Goal: Information Seeking & Learning: Learn about a topic

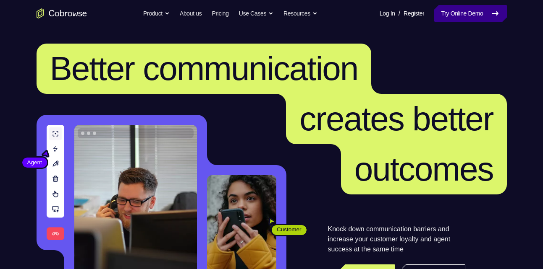
click at [493, 8] on icon at bounding box center [495, 13] width 10 height 10
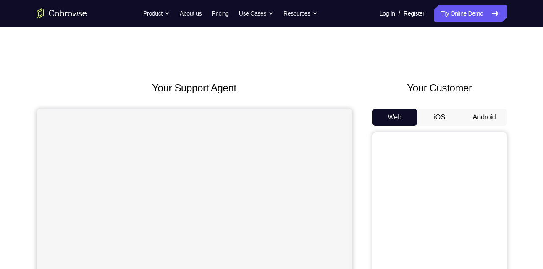
click at [484, 118] on button "Android" at bounding box center [484, 117] width 45 height 17
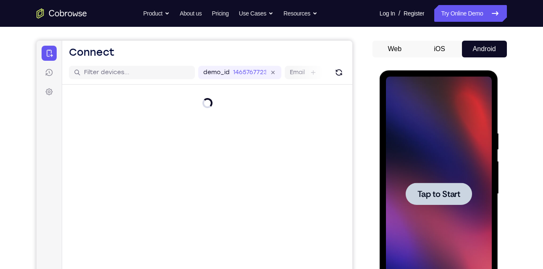
click at [430, 191] on span "Tap to Start" at bounding box center [438, 194] width 43 height 8
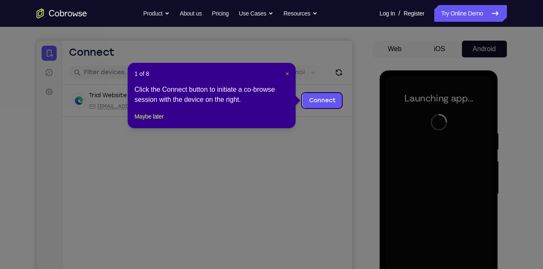
click at [286, 71] on span "×" at bounding box center [286, 74] width 3 height 7
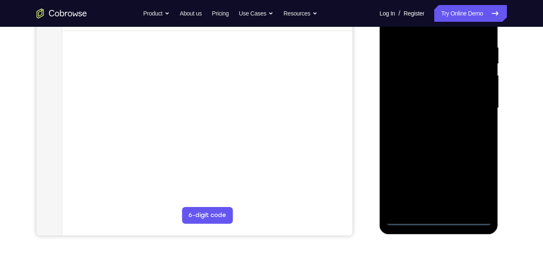
scroll to position [151, 0]
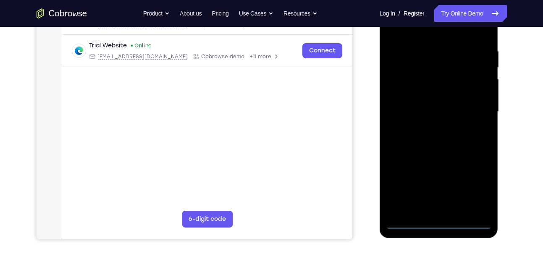
click at [440, 227] on div at bounding box center [439, 112] width 106 height 235
click at [473, 180] on div at bounding box center [439, 112] width 106 height 235
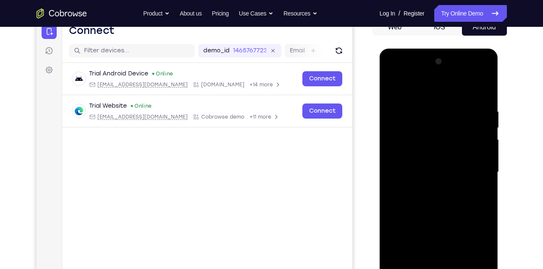
scroll to position [90, 0]
click at [394, 75] on div at bounding box center [439, 172] width 106 height 235
click at [479, 167] on div at bounding box center [439, 172] width 106 height 235
click at [427, 189] on div at bounding box center [439, 172] width 106 height 235
click at [438, 160] on div at bounding box center [439, 172] width 106 height 235
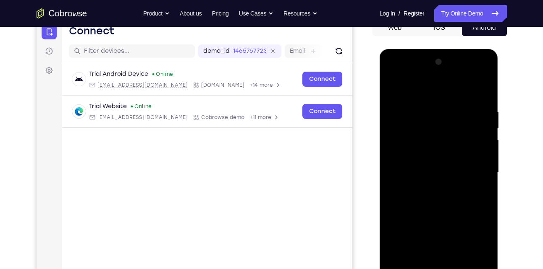
click at [437, 160] on div at bounding box center [439, 172] width 106 height 235
click at [448, 138] on div at bounding box center [439, 172] width 106 height 235
click at [435, 156] on div at bounding box center [439, 172] width 106 height 235
click at [481, 158] on div at bounding box center [439, 172] width 106 height 235
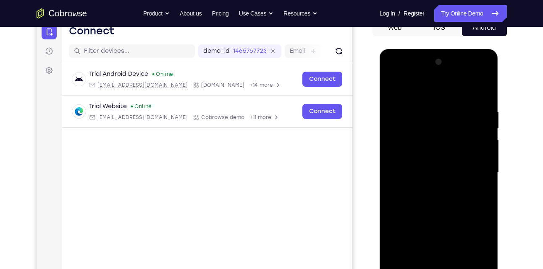
click at [446, 157] on div at bounding box center [439, 172] width 106 height 235
click at [440, 171] on div at bounding box center [439, 172] width 106 height 235
click at [445, 194] on div at bounding box center [439, 172] width 106 height 235
click at [477, 182] on div at bounding box center [439, 172] width 106 height 235
click at [424, 158] on div at bounding box center [439, 172] width 106 height 235
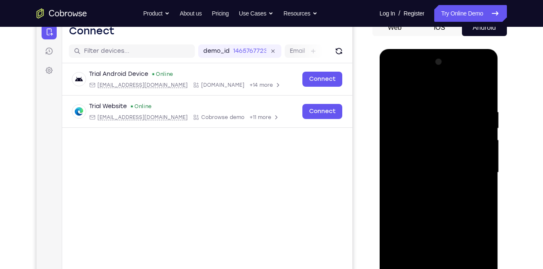
click at [439, 174] on div at bounding box center [439, 172] width 106 height 235
click at [439, 201] on div at bounding box center [439, 172] width 106 height 235
click at [424, 194] on div at bounding box center [439, 172] width 106 height 235
click at [486, 94] on div at bounding box center [439, 172] width 106 height 235
drag, startPoint x: 456, startPoint y: 188, endPoint x: 469, endPoint y: 116, distance: 72.9
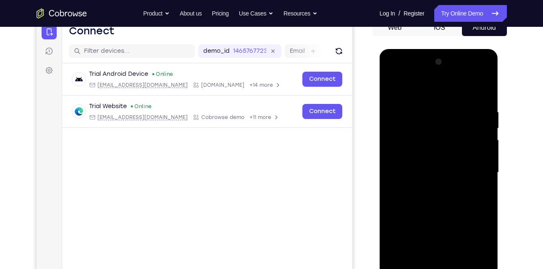
click at [469, 116] on div at bounding box center [439, 172] width 106 height 235
click at [460, 157] on div at bounding box center [439, 172] width 106 height 235
click at [486, 136] on div at bounding box center [439, 172] width 106 height 235
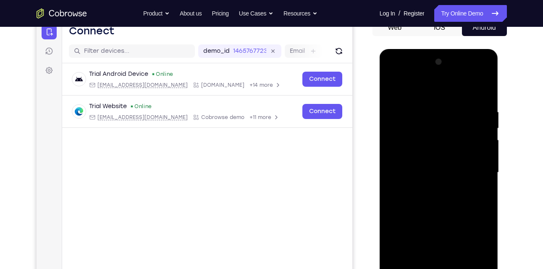
drag, startPoint x: 455, startPoint y: 134, endPoint x: 464, endPoint y: 186, distance: 52.9
click at [464, 186] on div at bounding box center [439, 172] width 106 height 235
drag, startPoint x: 464, startPoint y: 191, endPoint x: 464, endPoint y: 154, distance: 37.8
click at [464, 154] on div at bounding box center [439, 172] width 106 height 235
click at [392, 147] on div at bounding box center [439, 172] width 106 height 235
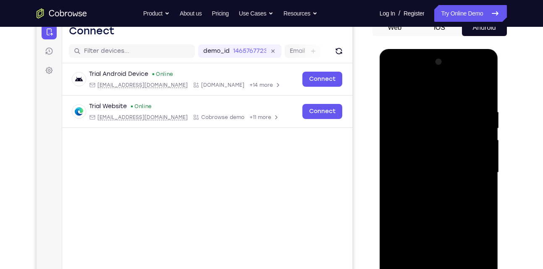
click at [392, 147] on div at bounding box center [439, 172] width 106 height 235
drag, startPoint x: 414, startPoint y: 165, endPoint x: 416, endPoint y: 92, distance: 73.1
click at [416, 92] on div at bounding box center [439, 172] width 106 height 235
drag, startPoint x: 439, startPoint y: 192, endPoint x: 440, endPoint y: 91, distance: 101.6
click at [440, 91] on div at bounding box center [439, 172] width 106 height 235
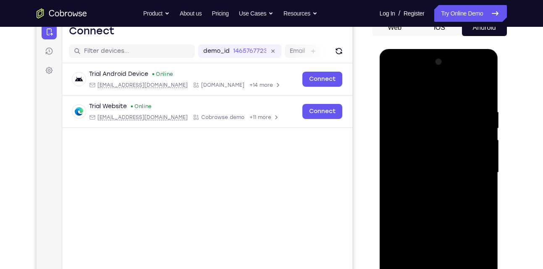
click at [486, 161] on div at bounding box center [439, 172] width 106 height 235
drag, startPoint x: 455, startPoint y: 188, endPoint x: 454, endPoint y: 117, distance: 70.9
click at [454, 117] on div at bounding box center [439, 172] width 106 height 235
click at [450, 118] on div at bounding box center [439, 172] width 106 height 235
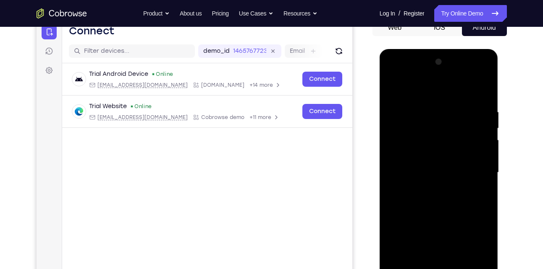
click at [450, 118] on div at bounding box center [439, 172] width 106 height 235
drag, startPoint x: 451, startPoint y: 204, endPoint x: 457, endPoint y: 102, distance: 101.7
click at [457, 102] on div at bounding box center [439, 172] width 106 height 235
drag, startPoint x: 455, startPoint y: 179, endPoint x: 466, endPoint y: 77, distance: 102.1
click at [466, 77] on div at bounding box center [439, 172] width 106 height 235
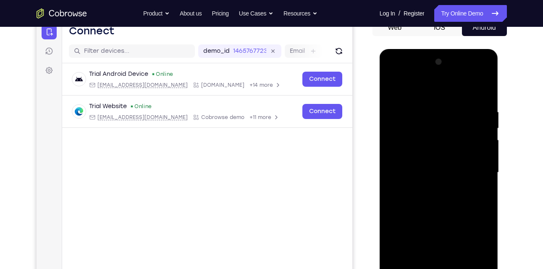
drag, startPoint x: 464, startPoint y: 180, endPoint x: 473, endPoint y: 85, distance: 95.7
click at [473, 85] on div at bounding box center [439, 172] width 106 height 235
drag, startPoint x: 461, startPoint y: 132, endPoint x: 461, endPoint y: 169, distance: 37.4
click at [461, 169] on div at bounding box center [439, 172] width 106 height 235
click at [490, 89] on div at bounding box center [439, 172] width 106 height 235
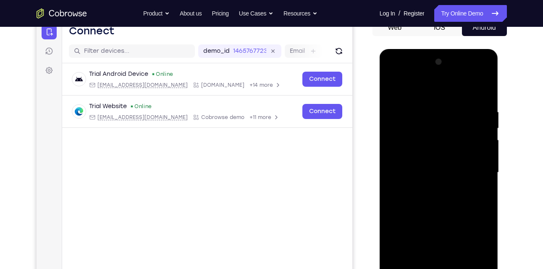
click at [483, 87] on div at bounding box center [439, 172] width 106 height 235
click at [393, 89] on div at bounding box center [439, 172] width 106 height 235
drag, startPoint x: 431, startPoint y: 173, endPoint x: 433, endPoint y: 48, distance: 124.7
click at [433, 49] on html "Online web based iOS Simulators and Android Emulators. Run iPhone, iPad, Mobile…" at bounding box center [439, 175] width 120 height 252
drag, startPoint x: 460, startPoint y: 192, endPoint x: 462, endPoint y: 110, distance: 82.3
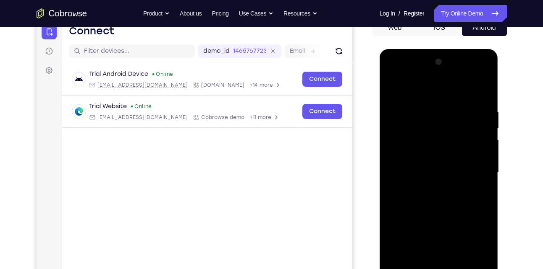
click at [462, 110] on div at bounding box center [439, 172] width 106 height 235
drag, startPoint x: 474, startPoint y: 201, endPoint x: 487, endPoint y: 135, distance: 67.1
click at [487, 135] on div at bounding box center [439, 172] width 106 height 235
drag, startPoint x: 464, startPoint y: 228, endPoint x: 481, endPoint y: 108, distance: 120.8
click at [481, 108] on div at bounding box center [439, 172] width 106 height 235
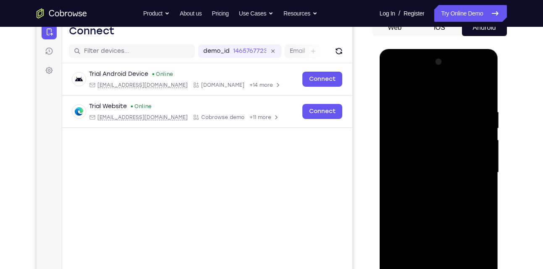
drag, startPoint x: 462, startPoint y: 221, endPoint x: 461, endPoint y: 112, distance: 108.7
click at [461, 112] on div at bounding box center [439, 172] width 106 height 235
drag, startPoint x: 461, startPoint y: 112, endPoint x: 478, endPoint y: 235, distance: 123.7
click at [478, 235] on div at bounding box center [439, 172] width 106 height 235
drag, startPoint x: 457, startPoint y: 154, endPoint x: 464, endPoint y: 202, distance: 48.3
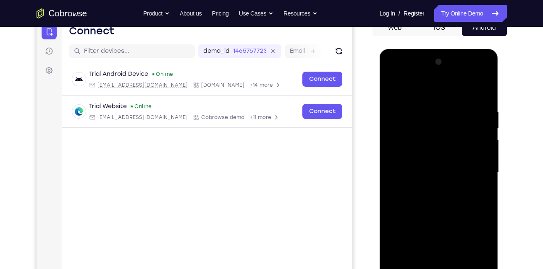
click at [464, 202] on div at bounding box center [439, 172] width 106 height 235
drag, startPoint x: 436, startPoint y: 182, endPoint x: 452, endPoint y: 263, distance: 82.5
click at [452, 263] on div at bounding box center [439, 172] width 106 height 235
drag, startPoint x: 437, startPoint y: 131, endPoint x: 437, endPoint y: 204, distance: 73.5
click at [437, 204] on div at bounding box center [439, 172] width 106 height 235
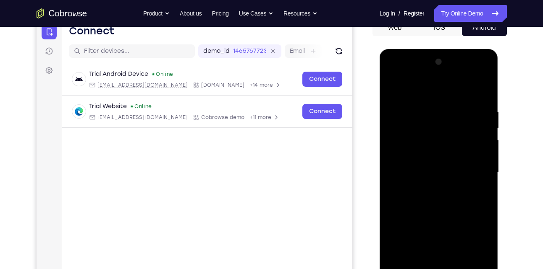
drag, startPoint x: 419, startPoint y: 136, endPoint x: 416, endPoint y: 258, distance: 121.4
click at [416, 258] on div at bounding box center [439, 172] width 106 height 235
drag, startPoint x: 418, startPoint y: 138, endPoint x: 420, endPoint y: 172, distance: 34.0
click at [420, 172] on div at bounding box center [439, 172] width 106 height 235
drag, startPoint x: 454, startPoint y: 170, endPoint x: 434, endPoint y: -3, distance: 175.0
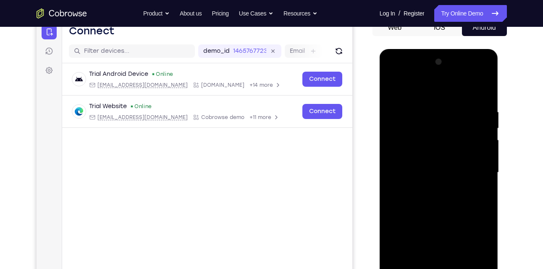
click at [434, 49] on html "Online web based iOS Simulators and Android Emulators. Run iPhone, iPad, Mobile…" at bounding box center [439, 175] width 120 height 252
drag, startPoint x: 439, startPoint y: 172, endPoint x: 442, endPoint y: 59, distance: 113.0
click at [442, 59] on div at bounding box center [439, 172] width 106 height 235
drag, startPoint x: 447, startPoint y: 171, endPoint x: 445, endPoint y: 65, distance: 105.4
click at [445, 65] on div at bounding box center [439, 172] width 106 height 235
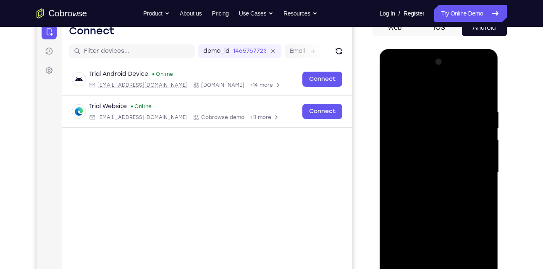
drag, startPoint x: 450, startPoint y: 209, endPoint x: 445, endPoint y: 129, distance: 79.5
click at [445, 129] on div at bounding box center [439, 172] width 106 height 235
drag, startPoint x: 445, startPoint y: 221, endPoint x: 448, endPoint y: 106, distance: 114.6
click at [448, 106] on div at bounding box center [439, 172] width 106 height 235
drag, startPoint x: 440, startPoint y: 204, endPoint x: 445, endPoint y: 63, distance: 141.5
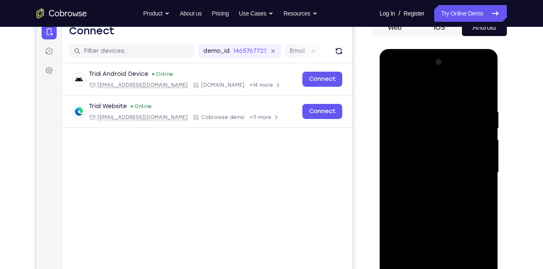
click at [445, 63] on div at bounding box center [439, 172] width 106 height 235
drag, startPoint x: 450, startPoint y: 219, endPoint x: 454, endPoint y: 147, distance: 72.3
click at [454, 147] on div at bounding box center [439, 172] width 106 height 235
